Goal: Information Seeking & Learning: Learn about a topic

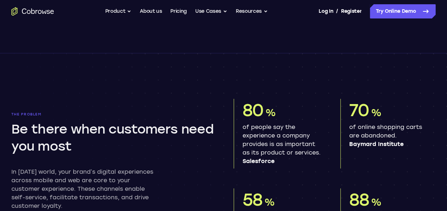
scroll to position [253, 0]
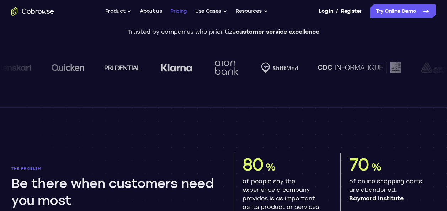
click at [182, 12] on link "Pricing" at bounding box center [178, 11] width 16 height 14
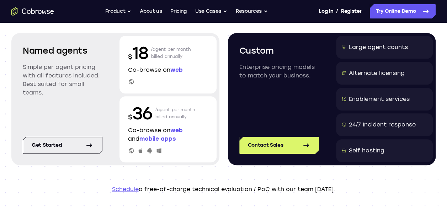
scroll to position [90, 0]
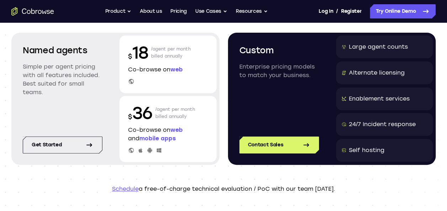
click at [177, 128] on span "web" at bounding box center [176, 130] width 12 height 7
drag, startPoint x: 177, startPoint y: 128, endPoint x: 163, endPoint y: 136, distance: 15.7
click at [163, 136] on span "mobile apps" at bounding box center [157, 138] width 36 height 7
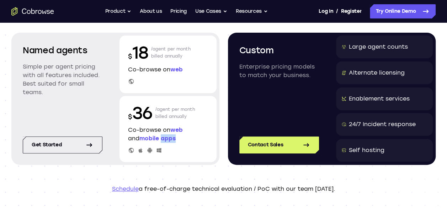
drag, startPoint x: 163, startPoint y: 136, endPoint x: 180, endPoint y: 154, distance: 25.2
click at [180, 154] on div "$ 36 /agent per month billed annually Co-browse on web and mobile apps" at bounding box center [167, 129] width 97 height 66
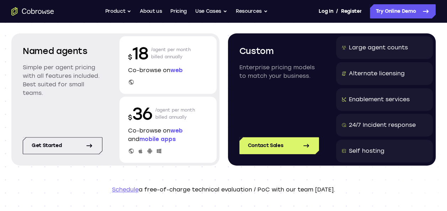
scroll to position [81, 0]
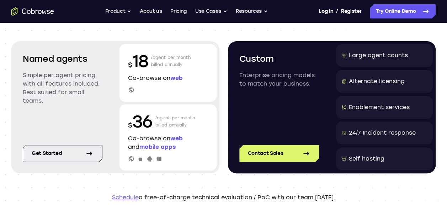
click at [175, 140] on span "web" at bounding box center [176, 138] width 12 height 7
drag, startPoint x: 175, startPoint y: 140, endPoint x: 198, endPoint y: 184, distance: 49.8
click at [198, 184] on header "Scalable and customized pricing models Named agents Simple per agent pricing wi…" at bounding box center [223, 89] width 447 height 294
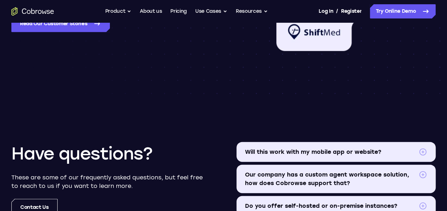
scroll to position [752, 0]
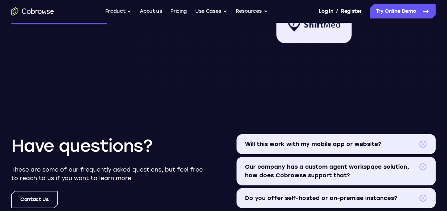
click at [307, 147] on span "Will this work with my mobile app or website?" at bounding box center [330, 144] width 171 height 9
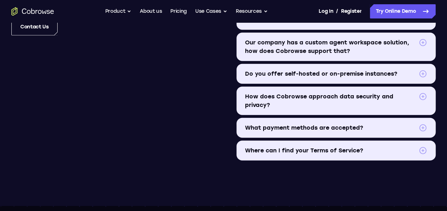
scroll to position [926, 0]
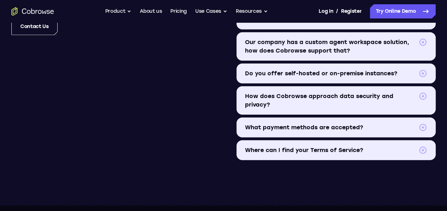
click at [279, 92] on span "How does Cobrowse approach data security and privacy?" at bounding box center [330, 100] width 171 height 17
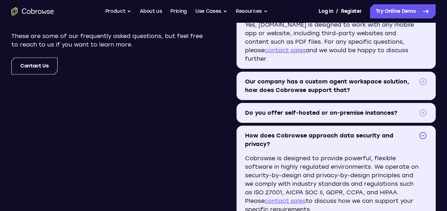
scroll to position [886, 0]
click at [272, 109] on span "Do you offer self-hosted or on-premise instances?" at bounding box center [330, 113] width 171 height 9
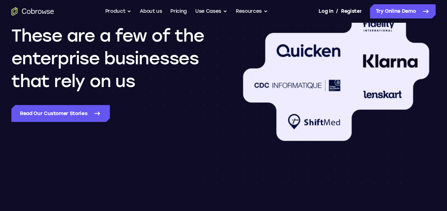
scroll to position [330, 0]
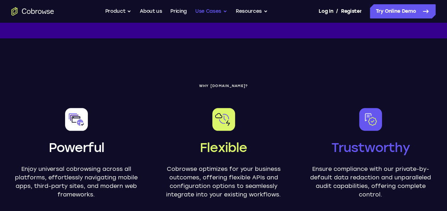
click at [215, 15] on button "Use Cases" at bounding box center [211, 11] width 32 height 14
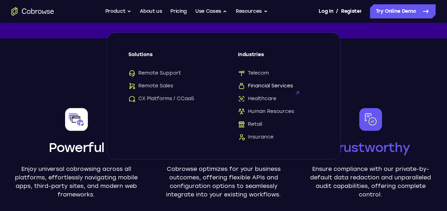
click at [261, 87] on span "Financial Services" at bounding box center [265, 85] width 55 height 7
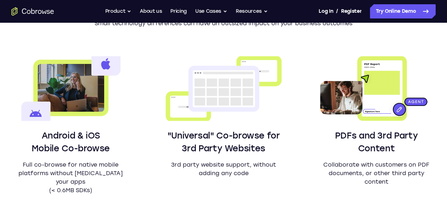
scroll to position [397, 0]
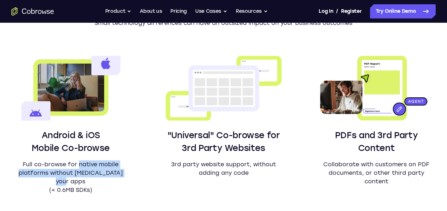
drag, startPoint x: 79, startPoint y: 164, endPoint x: 125, endPoint y: 172, distance: 47.3
click at [125, 172] on p "Full co-browse for native mobile platforms without bloating your apps (< 0.6MB …" at bounding box center [70, 177] width 119 height 34
drag, startPoint x: 125, startPoint y: 172, endPoint x: 198, endPoint y: 174, distance: 72.9
click at [198, 174] on p "3rd party website support, without adding any code" at bounding box center [223, 168] width 119 height 17
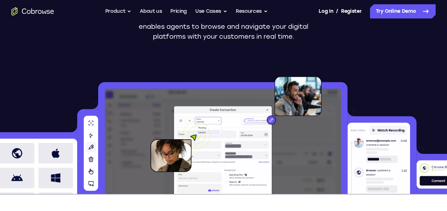
scroll to position [112, 0]
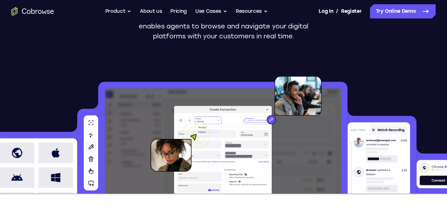
click at [54, 149] on img at bounding box center [38, 165] width 77 height 55
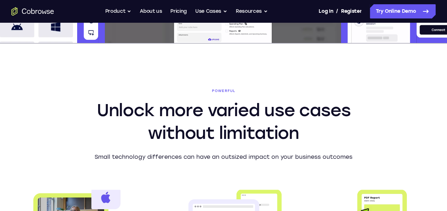
scroll to position [391, 0]
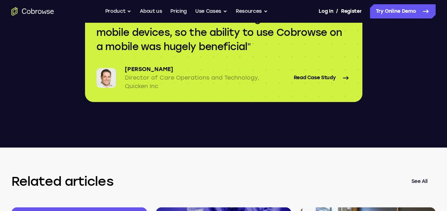
scroll to position [1719, 0]
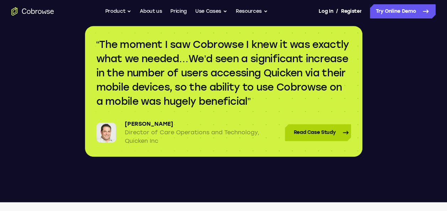
click at [321, 141] on link "Read Case Study" at bounding box center [318, 132] width 66 height 17
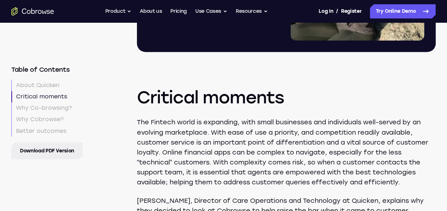
scroll to position [538, 0]
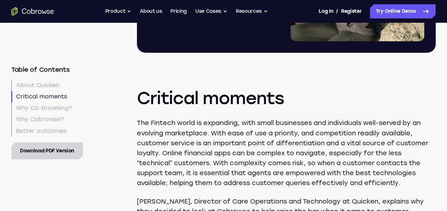
click at [31, 146] on link "Download PDF Version" at bounding box center [46, 150] width 71 height 17
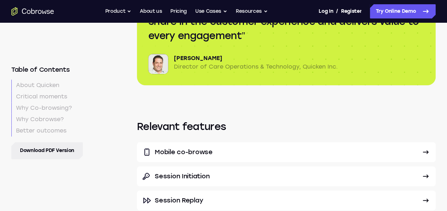
scroll to position [1717, 0]
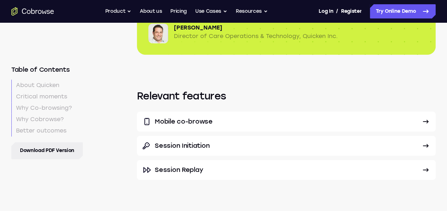
click at [249, 117] on p "Mobile co-browse" at bounding box center [286, 121] width 263 height 9
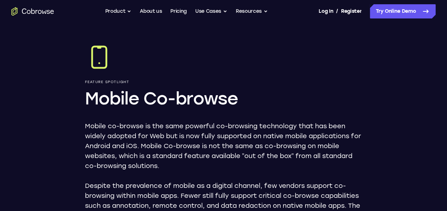
scroll to position [14, 0]
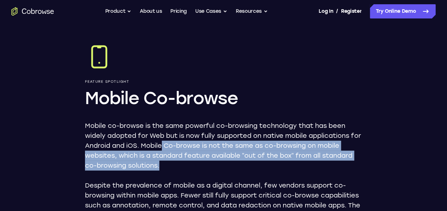
drag, startPoint x: 172, startPoint y: 146, endPoint x: 179, endPoint y: 171, distance: 25.6
click at [179, 171] on div "Mobile co-browse is the same powerful co-browsing technology that has been wide…" at bounding box center [223, 175] width 277 height 109
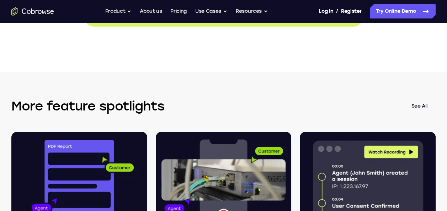
scroll to position [1194, 0]
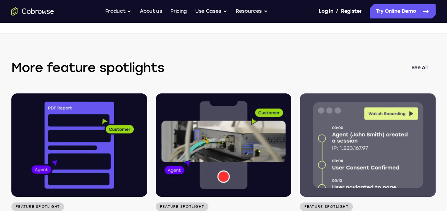
click at [393, 112] on img at bounding box center [368, 144] width 136 height 103
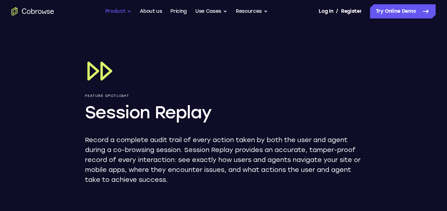
click at [124, 13] on button "Product" at bounding box center [118, 11] width 26 height 14
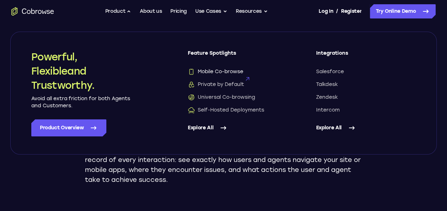
drag, startPoint x: 237, startPoint y: 71, endPoint x: 220, endPoint y: 71, distance: 16.7
click at [220, 71] on span "Mobile Co-browse" at bounding box center [215, 71] width 55 height 7
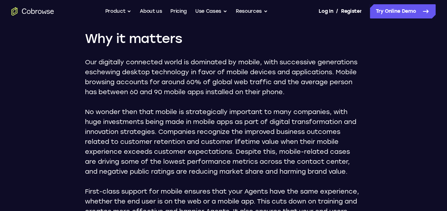
scroll to position [430, 0]
